Goal: Information Seeking & Learning: Learn about a topic

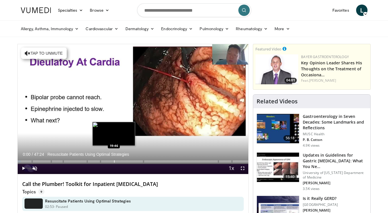
click at [113, 160] on div "Loaded : 1.39% 00:00 19:46" at bounding box center [133, 159] width 231 height 5
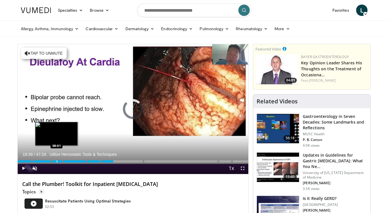
click at [56, 160] on div "Loaded : 42.19% 19:39 08:01" at bounding box center [133, 159] width 231 height 5
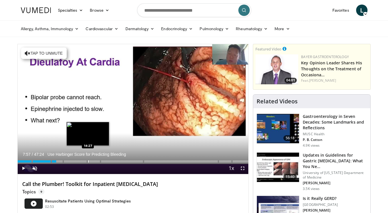
click at [88, 162] on div "Progress Bar" at bounding box center [88, 161] width 1 height 2
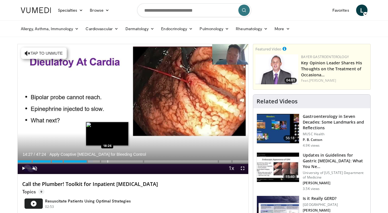
click at [107, 160] on div "Loaded : 32.70% 14:27 18:26" at bounding box center [133, 159] width 231 height 5
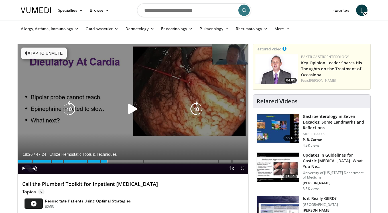
click at [137, 110] on icon "Video Player" at bounding box center [133, 109] width 16 height 16
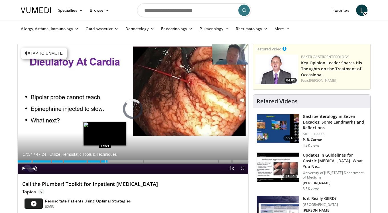
click at [105, 161] on div "Progress Bar" at bounding box center [105, 161] width 1 height 2
click at [102, 162] on div "17:55" at bounding box center [61, 161] width 87 height 2
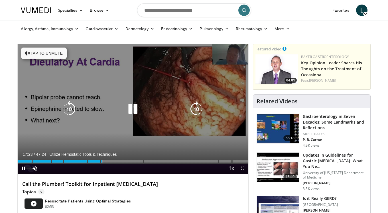
click at [31, 55] on button "Tap to unmute" at bounding box center [44, 53] width 46 height 11
click at [129, 95] on div "10 seconds Tap to unmute" at bounding box center [133, 109] width 231 height 130
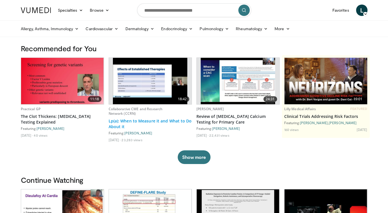
click at [118, 120] on link "Lp(a): When to Measure it and What to Do About it" at bounding box center [150, 123] width 83 height 11
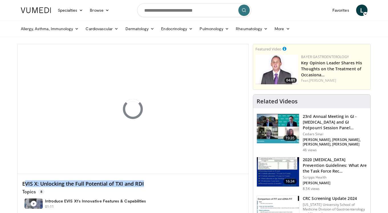
drag, startPoint x: 23, startPoint y: 184, endPoint x: 144, endPoint y: 183, distance: 120.3
click at [144, 183] on h4 "EVIS X: Unlocking the Full Potential of TXI and RDI" at bounding box center [133, 184] width 222 height 6
drag, startPoint x: 145, startPoint y: 183, endPoint x: 22, endPoint y: 182, distance: 122.6
click at [22, 182] on h4 "EVIS X: Unlocking the Full Potential of TXI and RDI" at bounding box center [133, 184] width 222 height 6
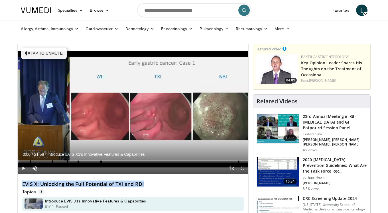
copy h4 "EVIS X: Unlocking the Full Potential of TXI and RDI"
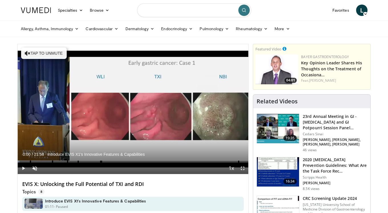
click at [150, 10] on input "Search topics, interventions" at bounding box center [194, 10] width 114 height 14
paste input "**********"
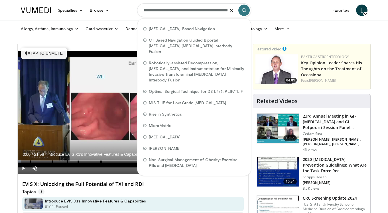
type input "**********"
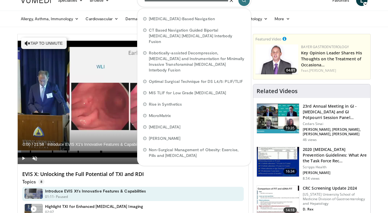
scroll to position [11, 0]
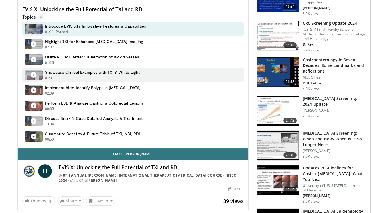
scroll to position [219, 0]
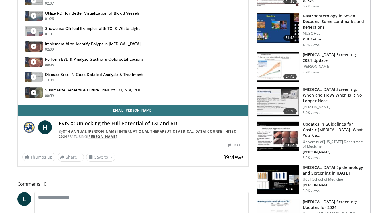
click at [97, 139] on link "Horst Neuhaus" at bounding box center [102, 136] width 30 height 5
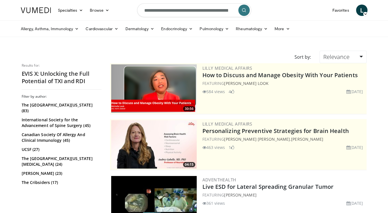
drag, startPoint x: 160, startPoint y: 10, endPoint x: 35, endPoint y: -4, distance: 125.6
click at [35, 0] on html "Specialties Adult & Family Medicine Allergy, [MEDICAL_DATA], Immunology Anesthe…" at bounding box center [194, 106] width 388 height 213
type input "**********"
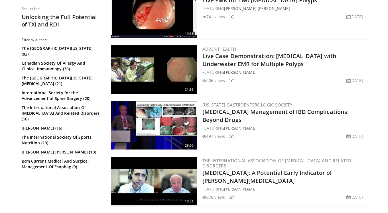
scroll to position [213, 0]
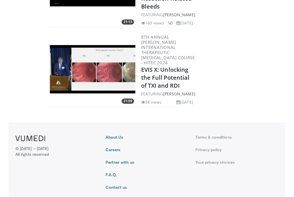
scroll to position [169, 0]
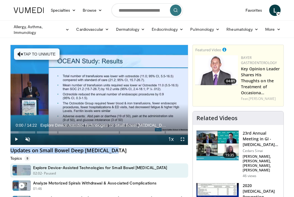
drag, startPoint x: 119, startPoint y: 151, endPoint x: 6, endPoint y: 148, distance: 113.2
copy h4 "Updates on Small Bowel Deep [MEDICAL_DATA]"
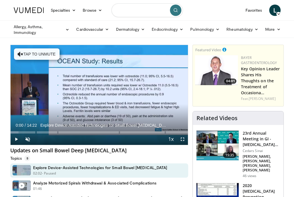
click at [142, 11] on input "Search topics, interventions" at bounding box center [146, 10] width 71 height 14
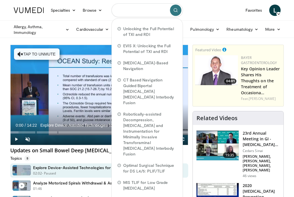
paste input "**********"
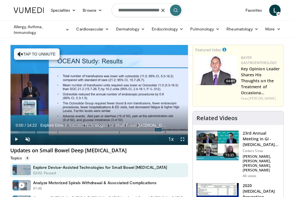
type input "**********"
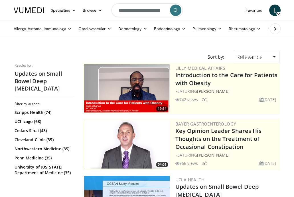
scroll to position [48, 0]
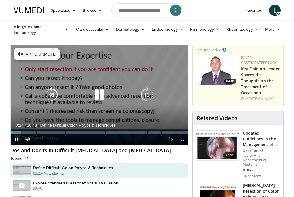
click at [37, 52] on button "Tap to unmute" at bounding box center [37, 53] width 46 height 11
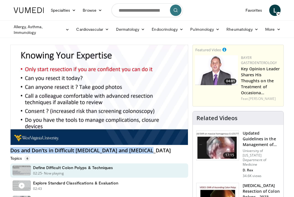
drag, startPoint x: 5, startPoint y: 151, endPoint x: 150, endPoint y: 151, distance: 145.6
copy h4 "Dos and Don'ts in Difficult Colonoscopy and Polypectomy"
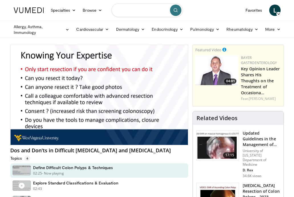
click at [140, 11] on input "Search topics, interventions" at bounding box center [146, 10] width 71 height 14
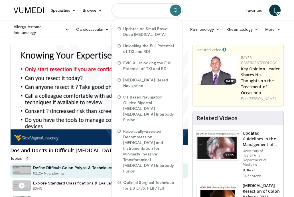
paste input "**********"
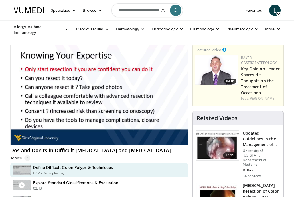
type input "**********"
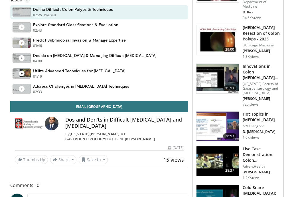
scroll to position [204, 0]
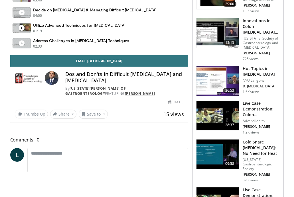
click at [125, 91] on link "Shailendra Singh" at bounding box center [140, 93] width 30 height 5
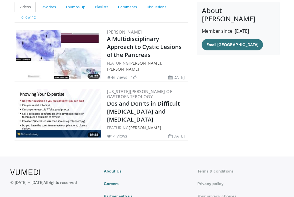
scroll to position [58, 0]
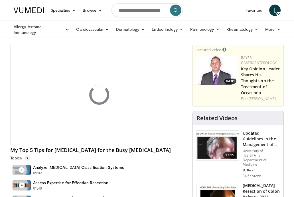
drag, startPoint x: 54, startPoint y: 150, endPoint x: 166, endPoint y: 153, distance: 112.6
click at [166, 153] on h4 "My Top 5 Tips for [MEDICAL_DATA] for the Busy [MEDICAL_DATA]" at bounding box center [99, 150] width 178 height 6
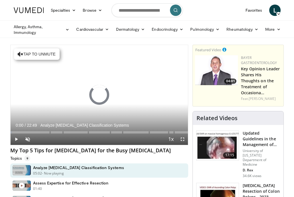
copy h4 "[MEDICAL_DATA] for the Busy [MEDICAL_DATA]"
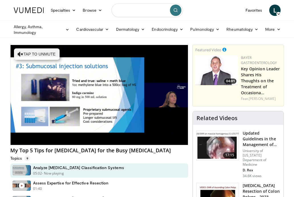
click at [137, 13] on input "Search topics, interventions" at bounding box center [146, 10] width 71 height 14
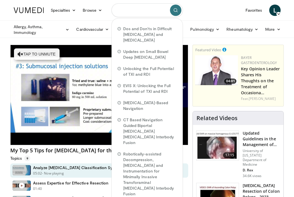
paste input "**********"
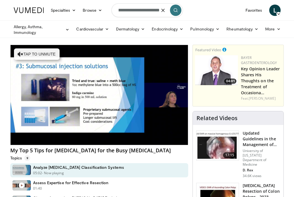
type input "**********"
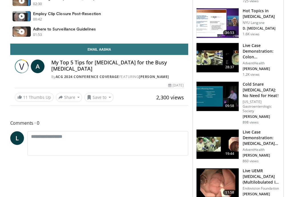
scroll to position [273, 0]
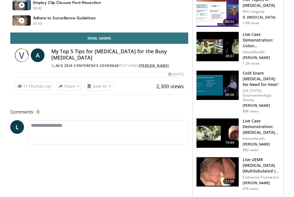
click at [155, 65] on link "Aasma Shaukat" at bounding box center [154, 65] width 30 height 5
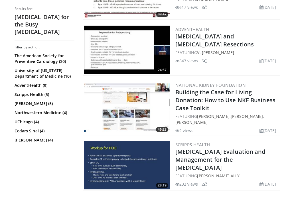
scroll to position [239, 0]
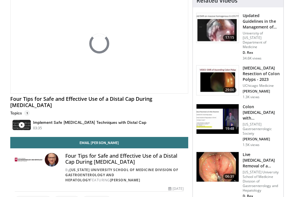
scroll to position [95, 0]
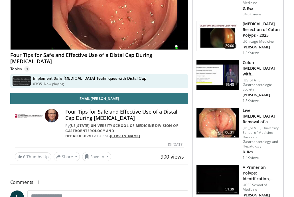
click at [110, 134] on link "Douglas Rex" at bounding box center [125, 136] width 30 height 5
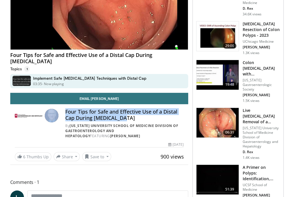
drag, startPoint x: 127, startPoint y: 111, endPoint x: 58, endPoint y: 104, distance: 69.3
click at [58, 109] on div "Four Tips for Safe and Effective Use of a Distal Cap During Colonoscopy By Indi…" at bounding box center [99, 124] width 169 height 30
copy div "Four Tips for Safe and Effective Use of a Distal Cap During [MEDICAL_DATA]"
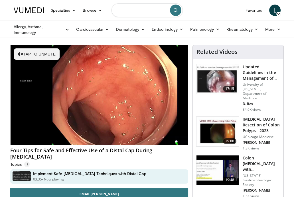
click at [129, 14] on input "Search topics, interventions" at bounding box center [146, 10] width 71 height 14
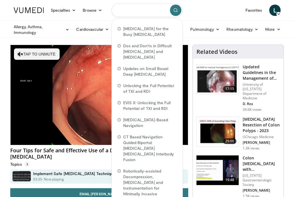
paste input "**********"
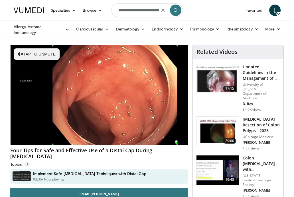
type input "**********"
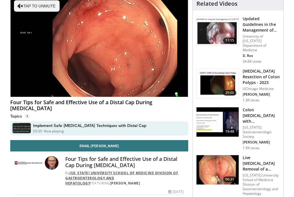
scroll to position [49, 0]
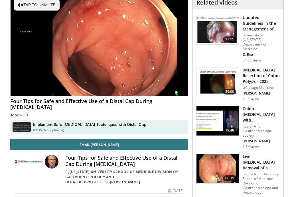
click at [110, 180] on link "Douglas Rex" at bounding box center [125, 182] width 30 height 5
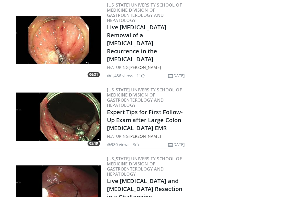
scroll to position [344, 0]
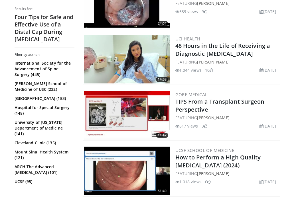
scroll to position [255, 0]
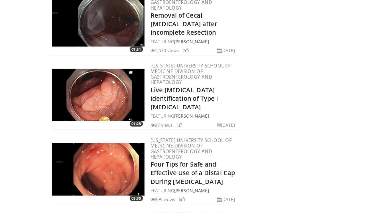
scroll to position [754, 0]
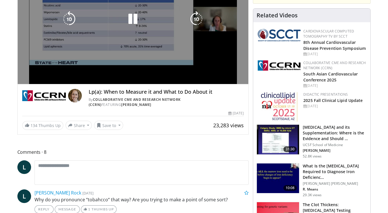
scroll to position [90, 0]
